Goal: Information Seeking & Learning: Understand process/instructions

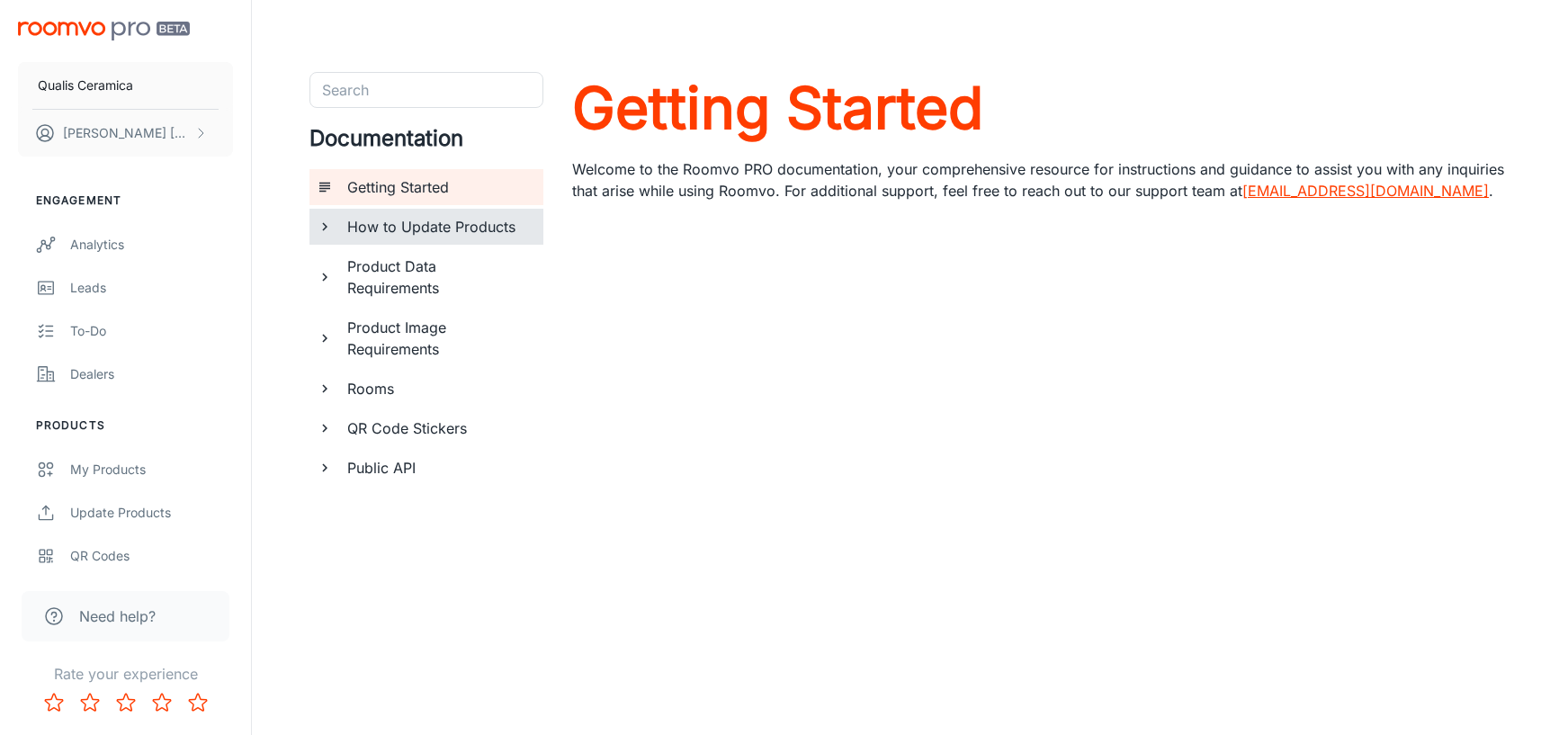
click at [404, 236] on h6 "How to Update Products" at bounding box center [438, 227] width 181 height 22
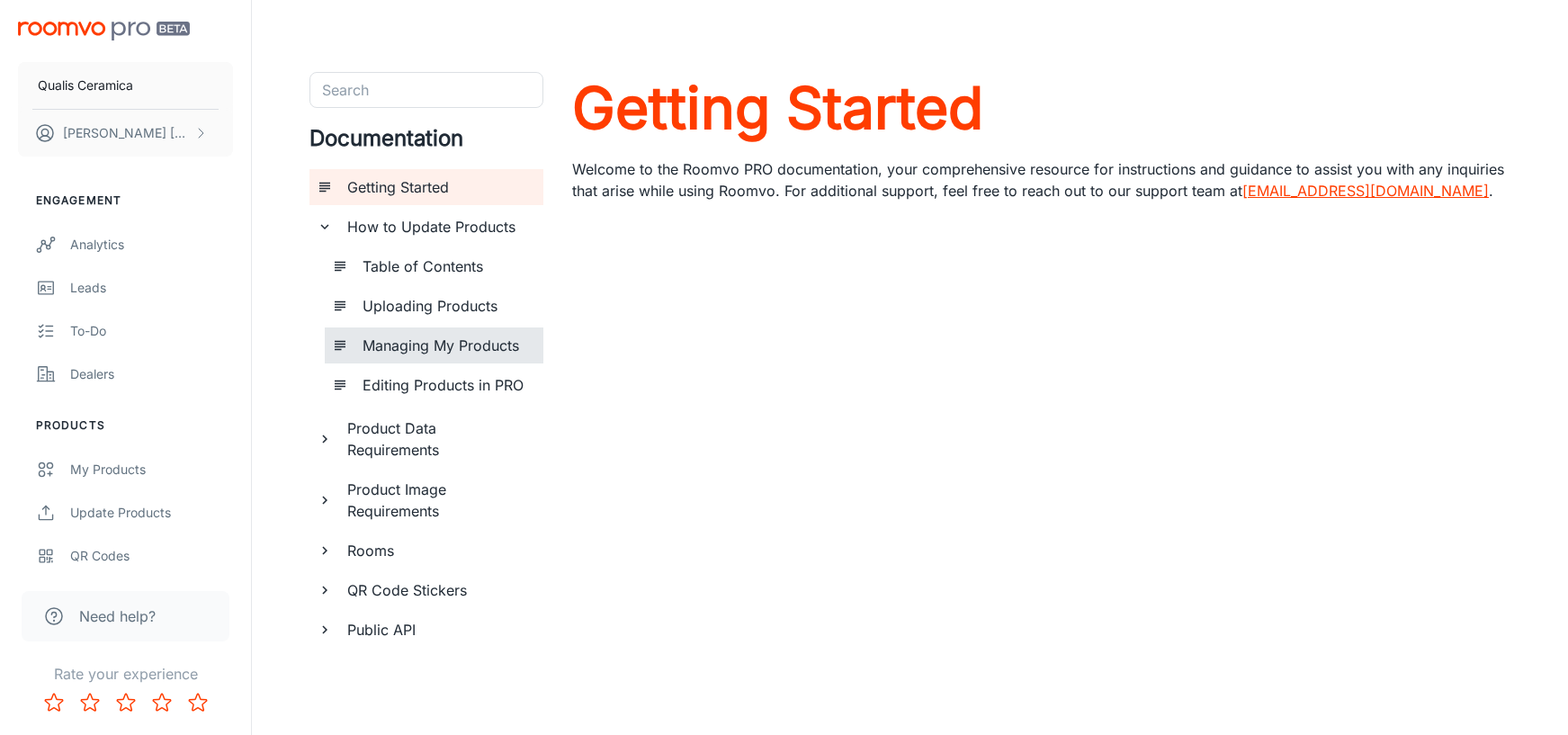
click at [433, 342] on h6 "Managing My Products" at bounding box center [445, 346] width 166 height 22
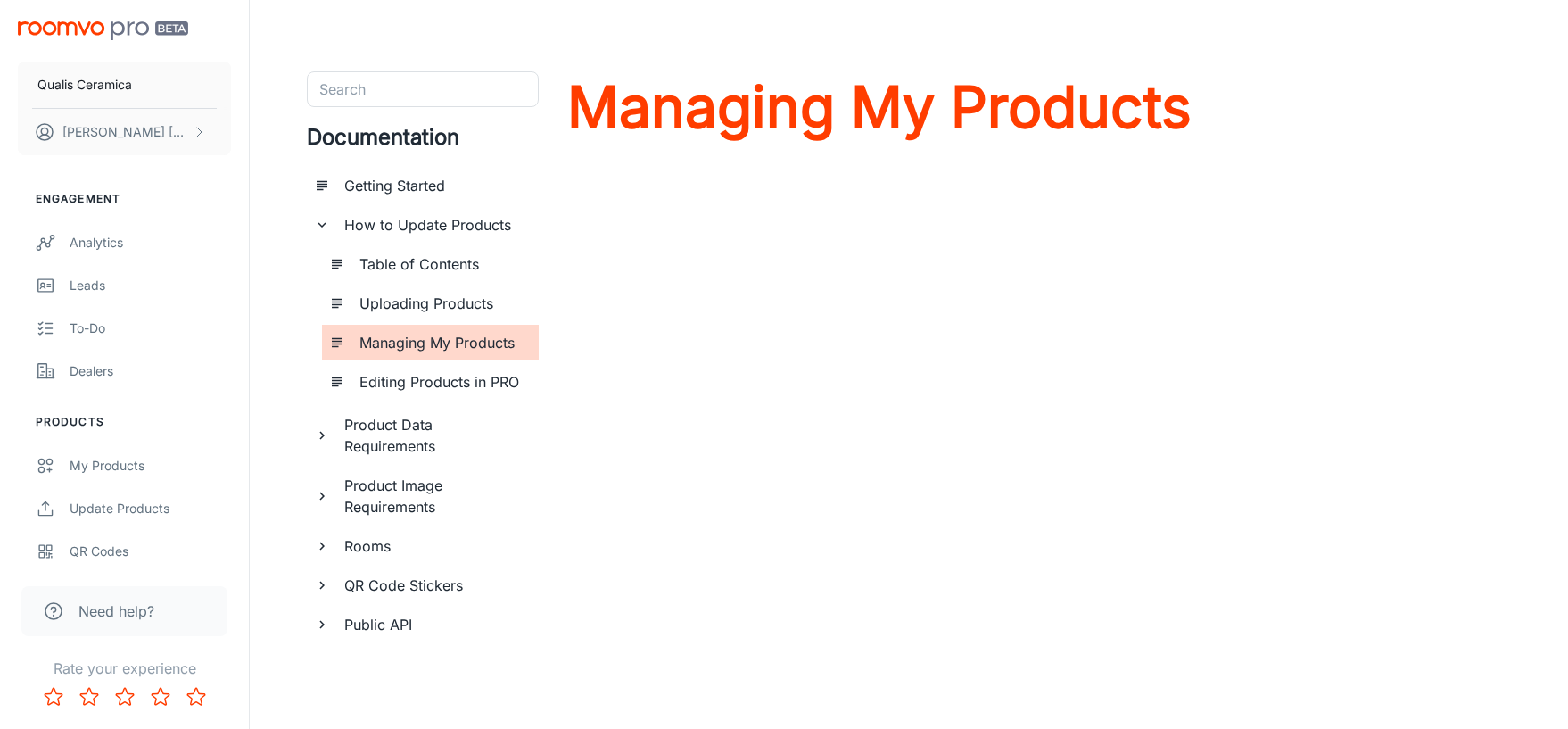
click at [419, 379] on h6 "Editing Products in PRO" at bounding box center [442, 382] width 165 height 22
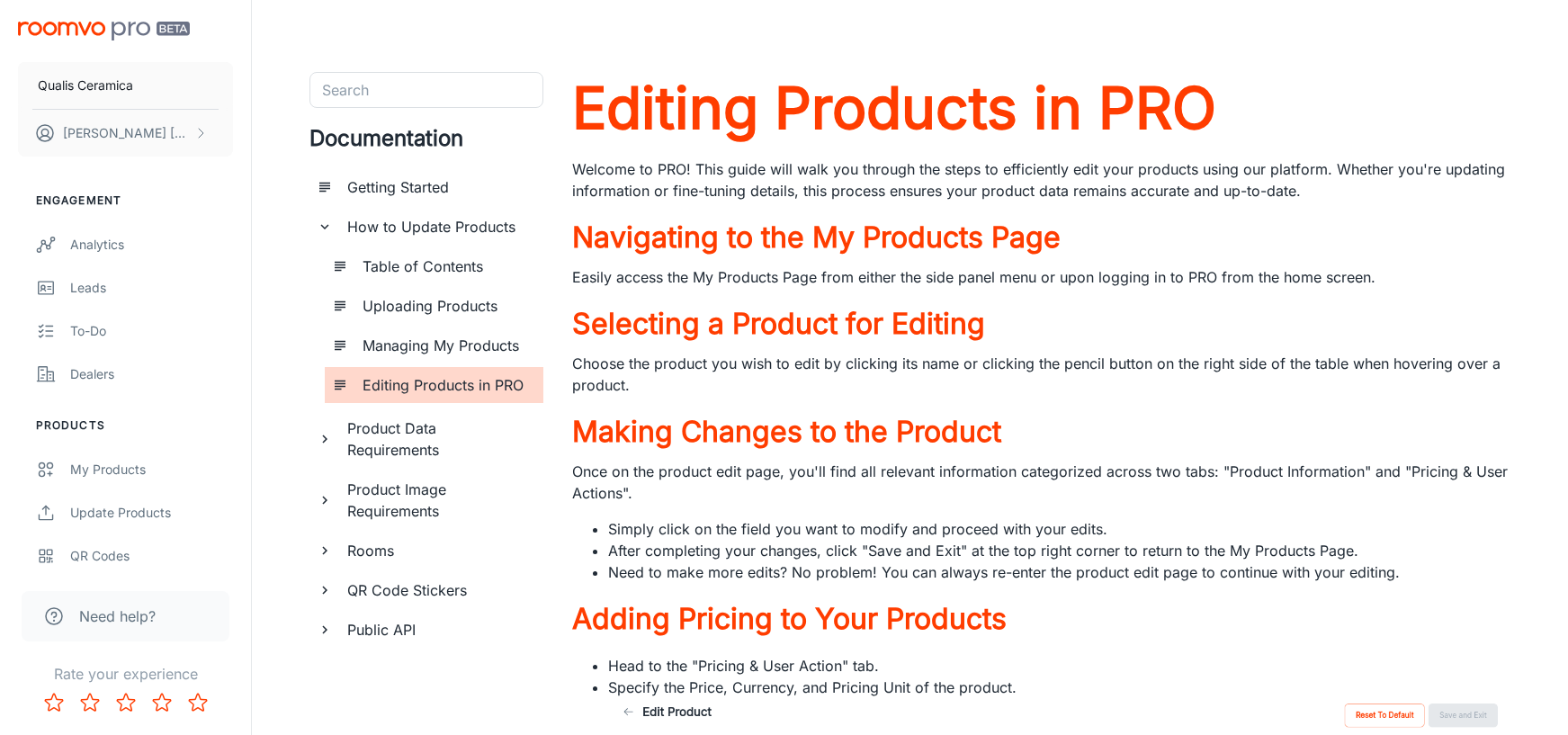
click at [453, 270] on h6 "Table of Contents" at bounding box center [445, 266] width 166 height 22
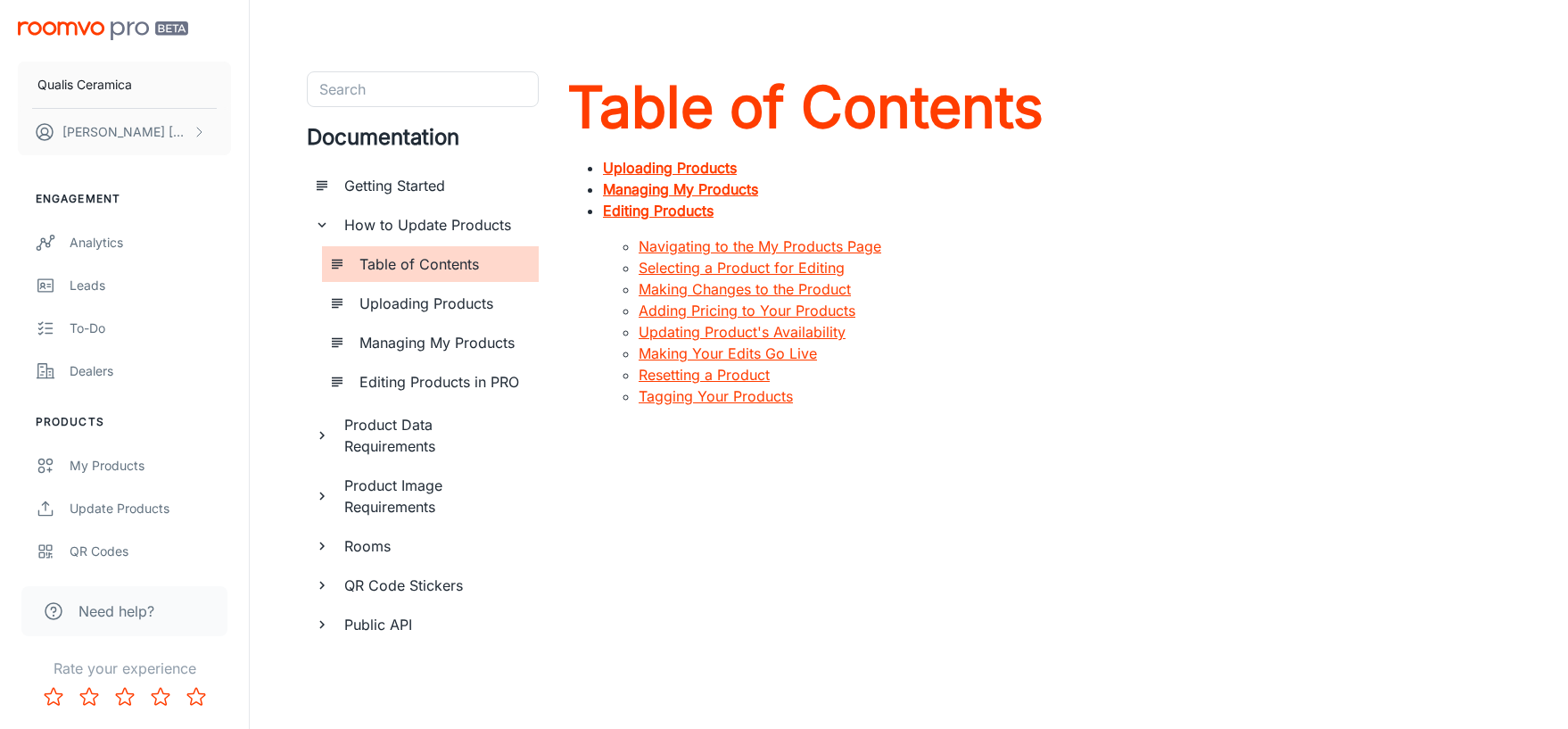
click at [685, 292] on link "Making Changes to the Product" at bounding box center [744, 289] width 212 height 18
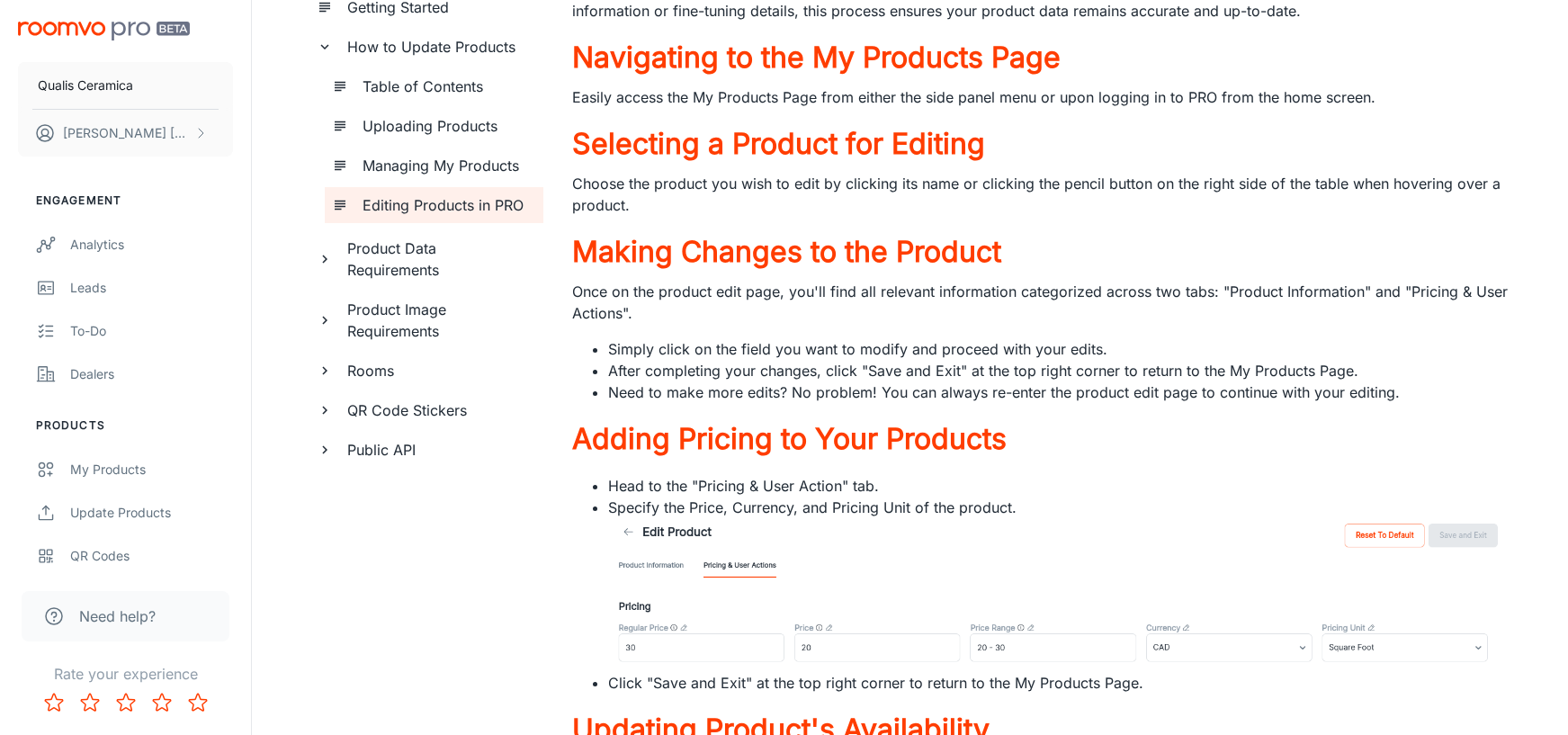
scroll to position [60, 0]
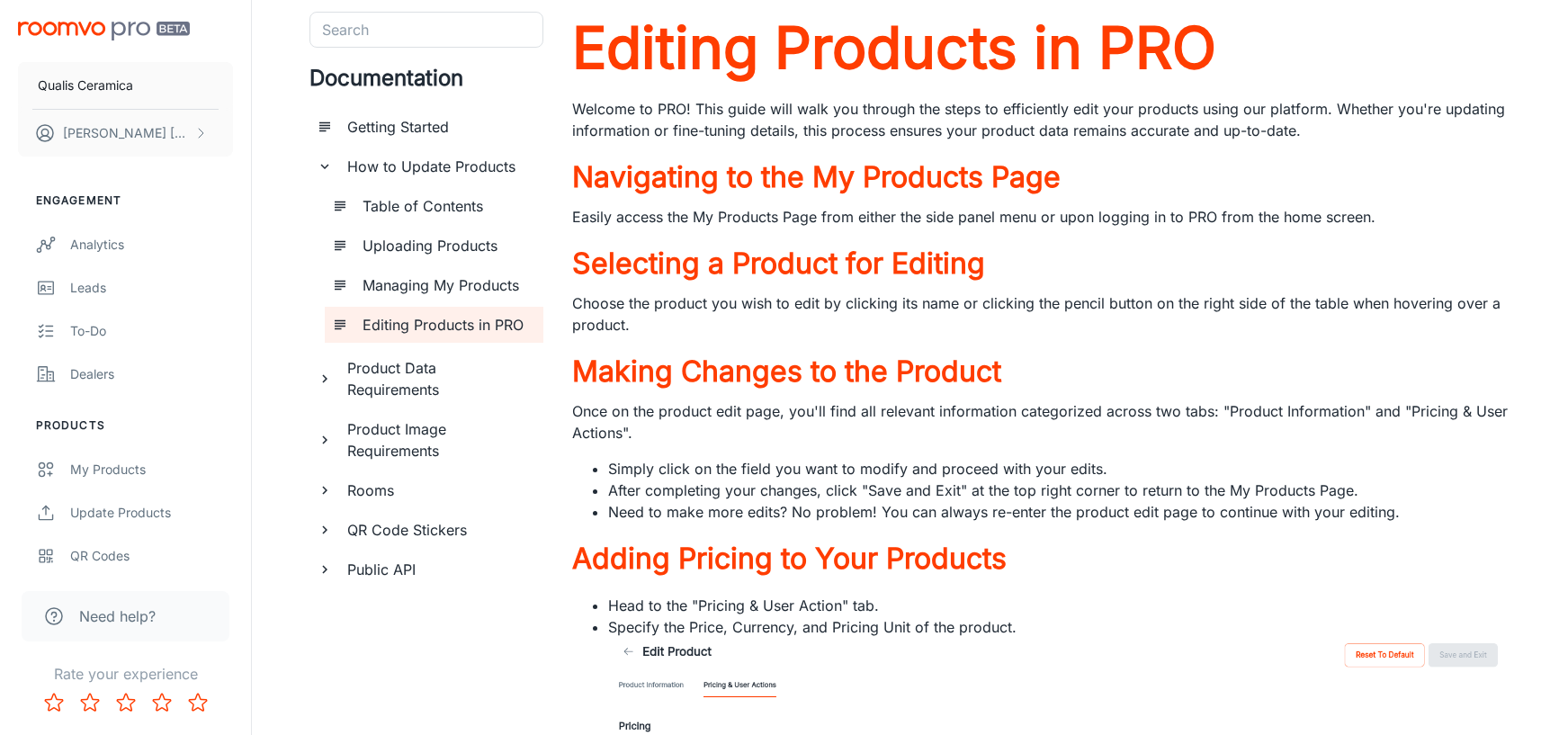
click at [373, 130] on h6 "Getting Started" at bounding box center [438, 126] width 181 height 22
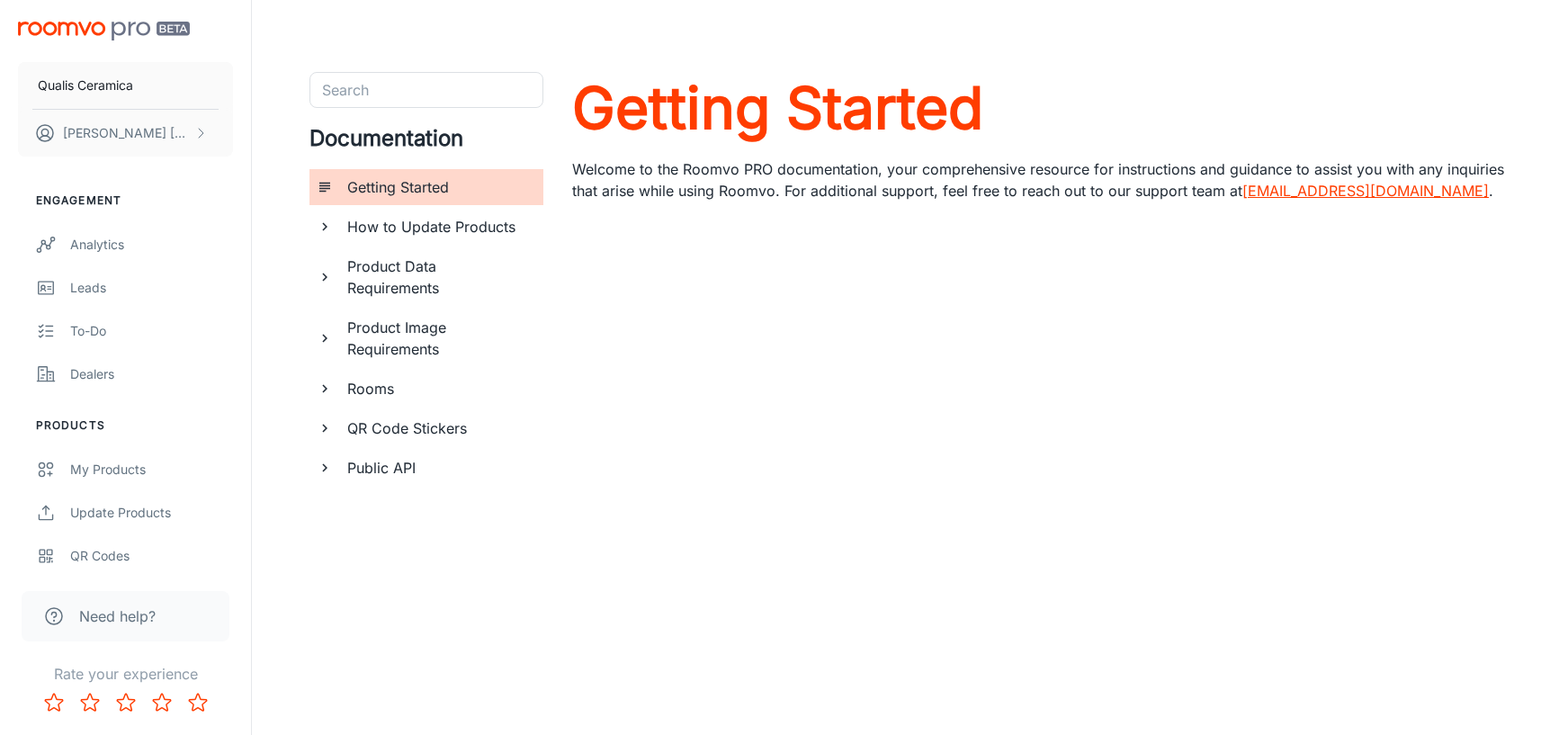
click at [413, 289] on h6 "Product Data Requirements" at bounding box center [438, 276] width 181 height 43
